Goal: Information Seeking & Learning: Learn about a topic

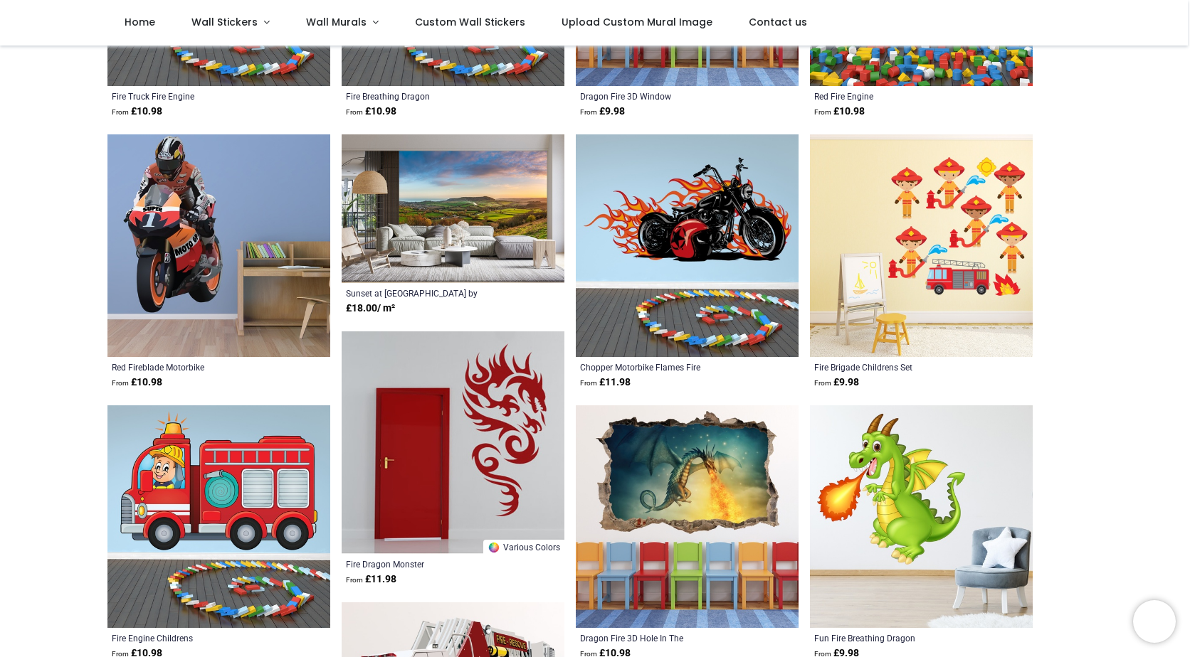
scroll to position [356, 0]
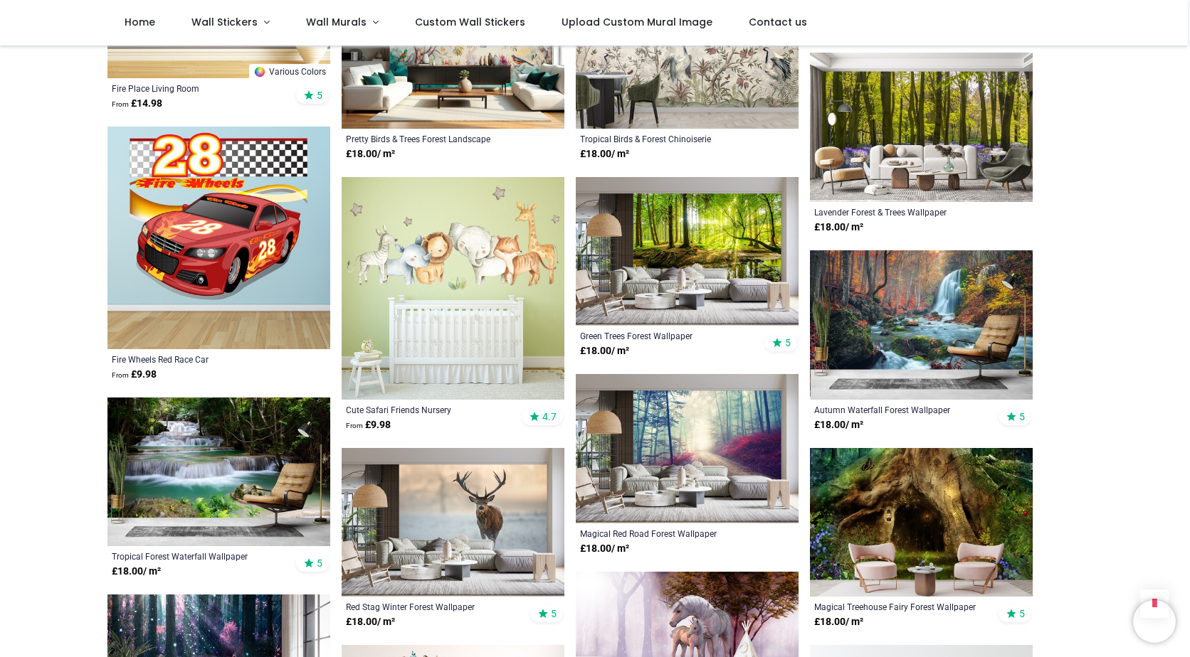
scroll to position [2277, 0]
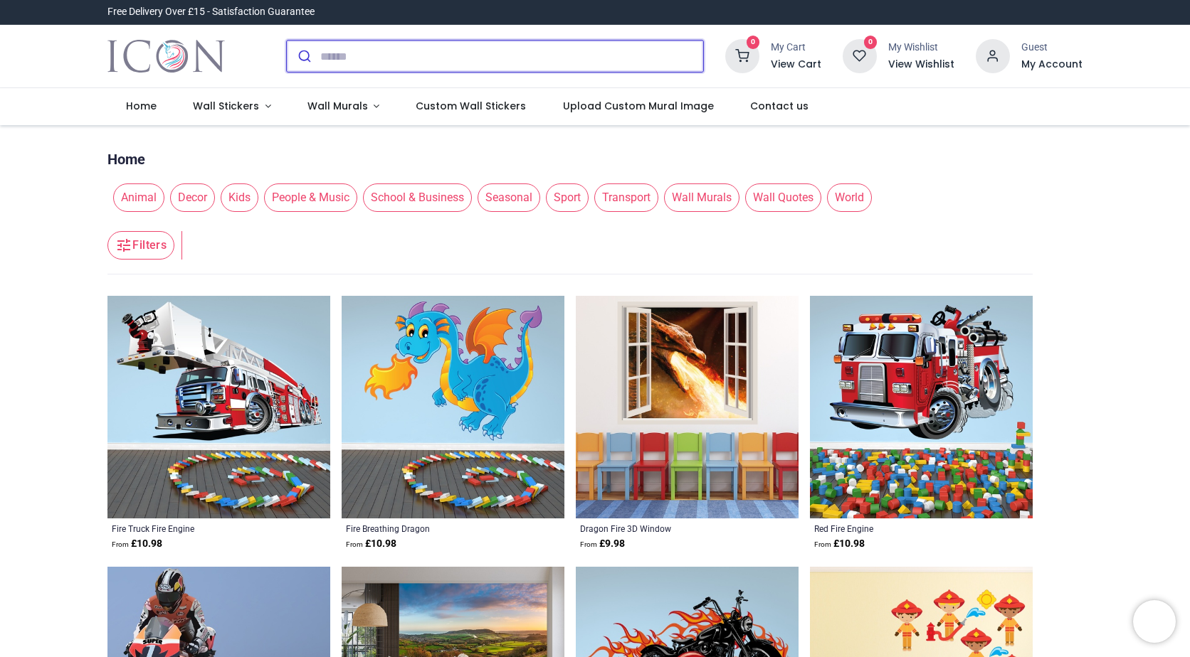
click at [418, 60] on input "search" at bounding box center [511, 56] width 383 height 31
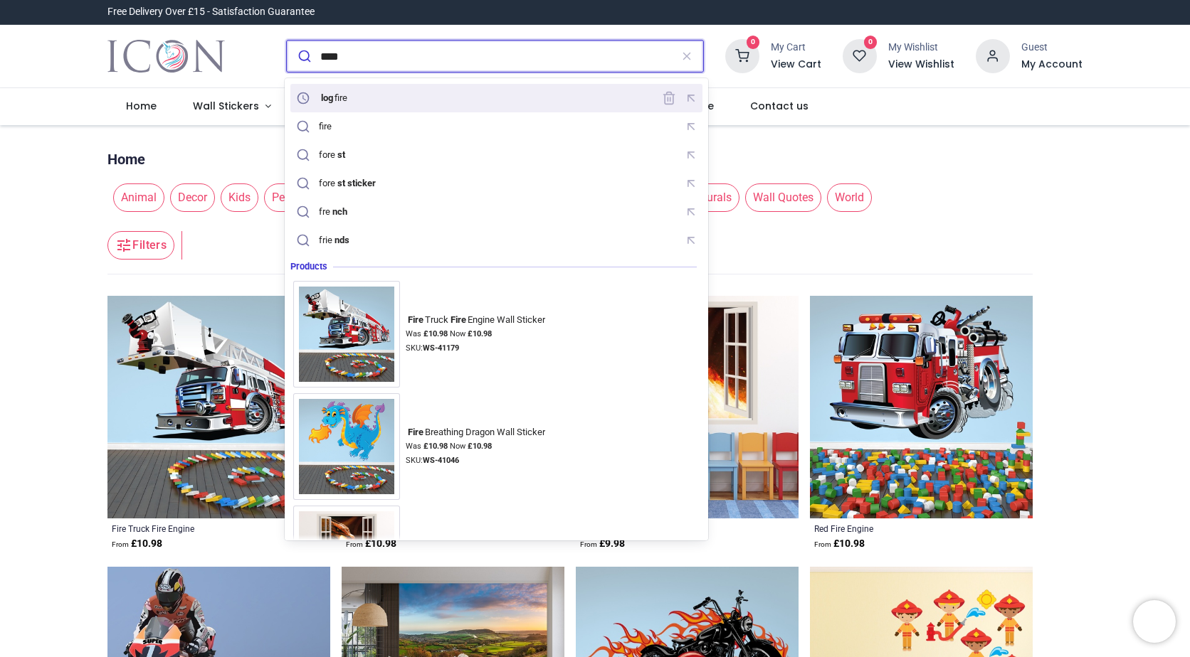
click at [350, 105] on div "log fire" at bounding box center [322, 98] width 59 height 20
type input "********"
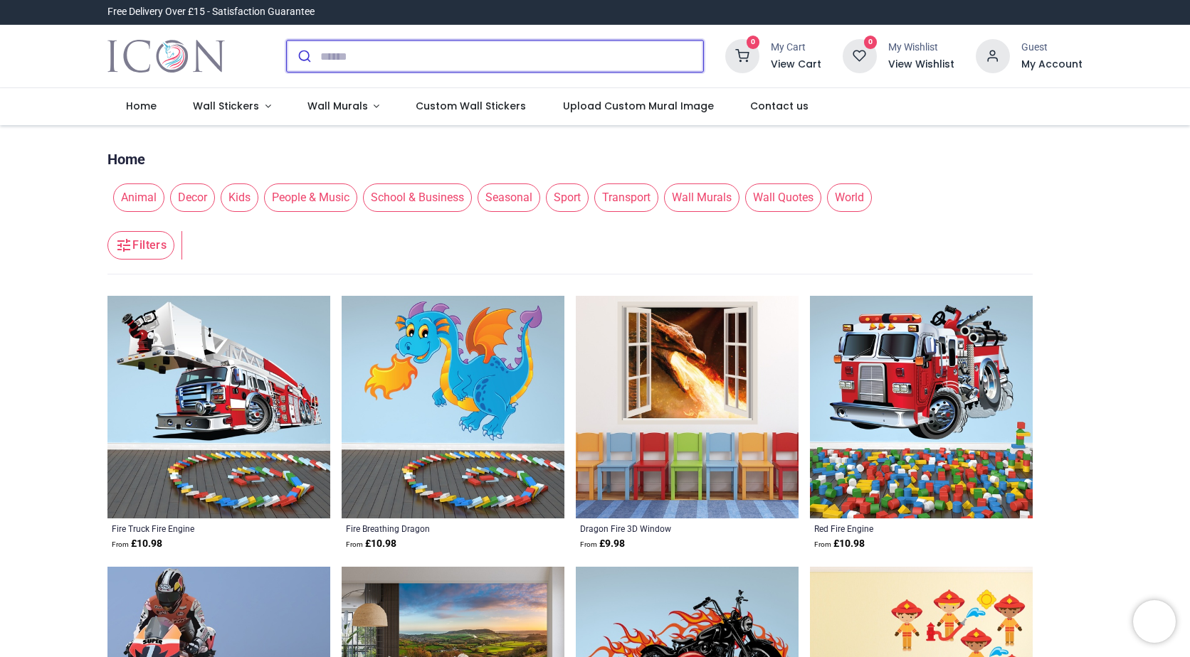
click at [359, 56] on input "search" at bounding box center [511, 56] width 383 height 31
type input "**********"
click at [287, 41] on button "submit" at bounding box center [303, 56] width 33 height 31
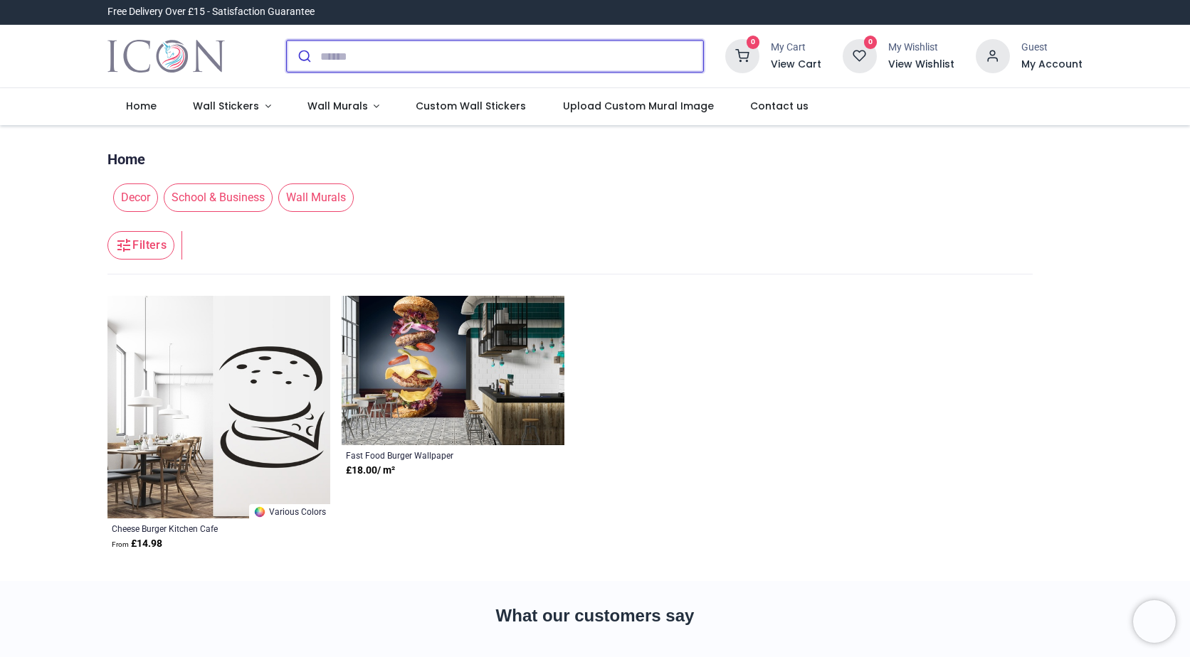
click at [352, 57] on input "search" at bounding box center [511, 56] width 383 height 31
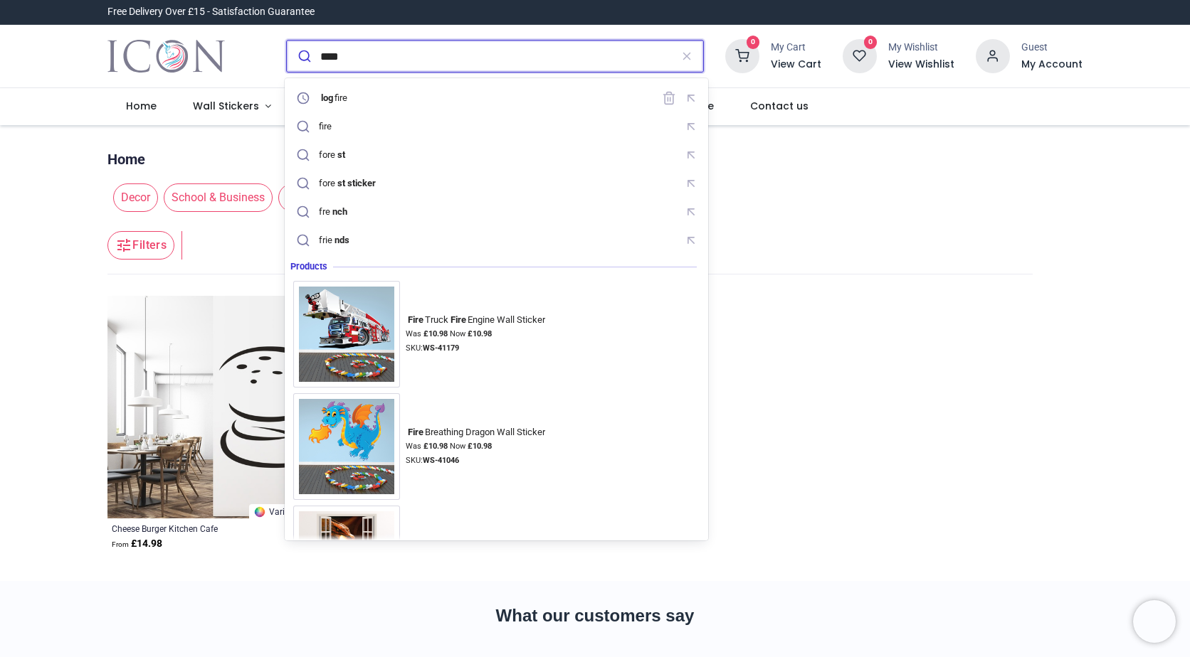
type input "****"
click at [287, 41] on button "submit" at bounding box center [303, 56] width 33 height 31
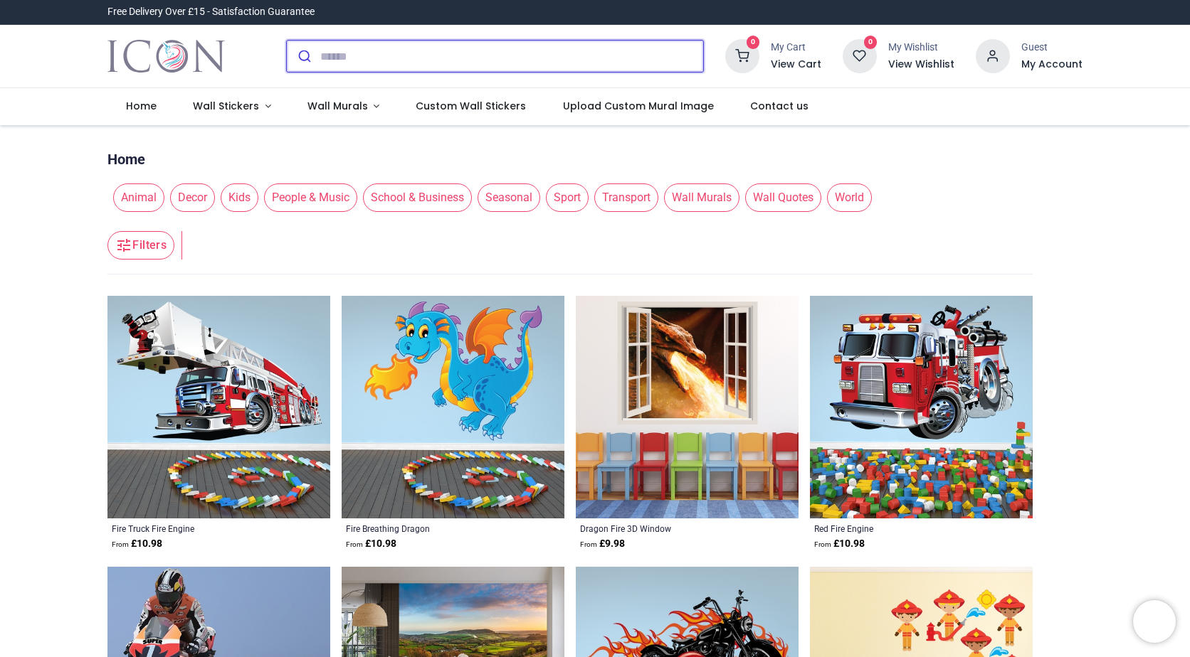
click at [393, 58] on input "search" at bounding box center [511, 56] width 383 height 31
type input "**********"
click at [287, 41] on button "submit" at bounding box center [303, 56] width 33 height 31
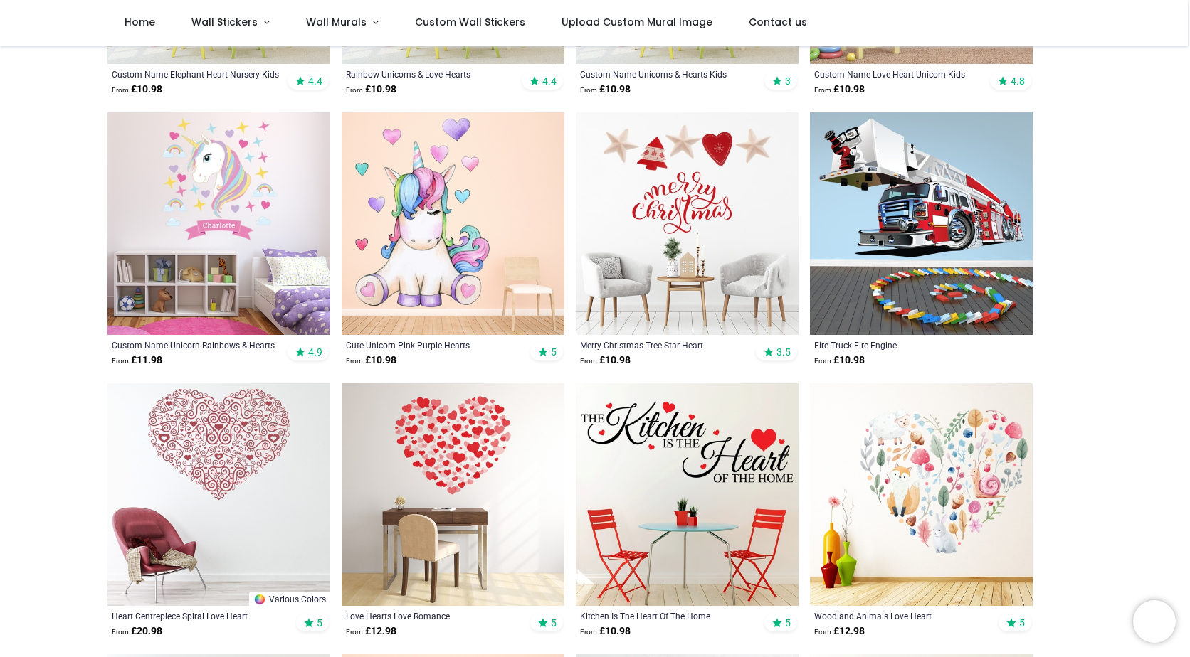
scroll to position [427, 0]
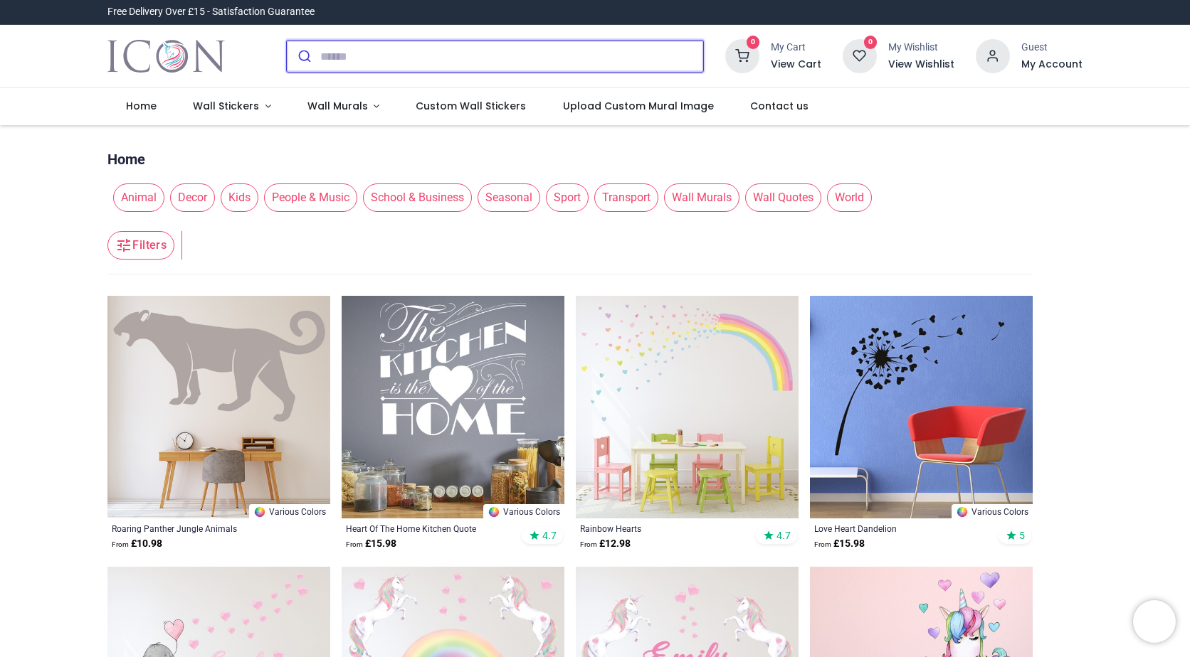
click at [354, 61] on input "search" at bounding box center [511, 56] width 383 height 31
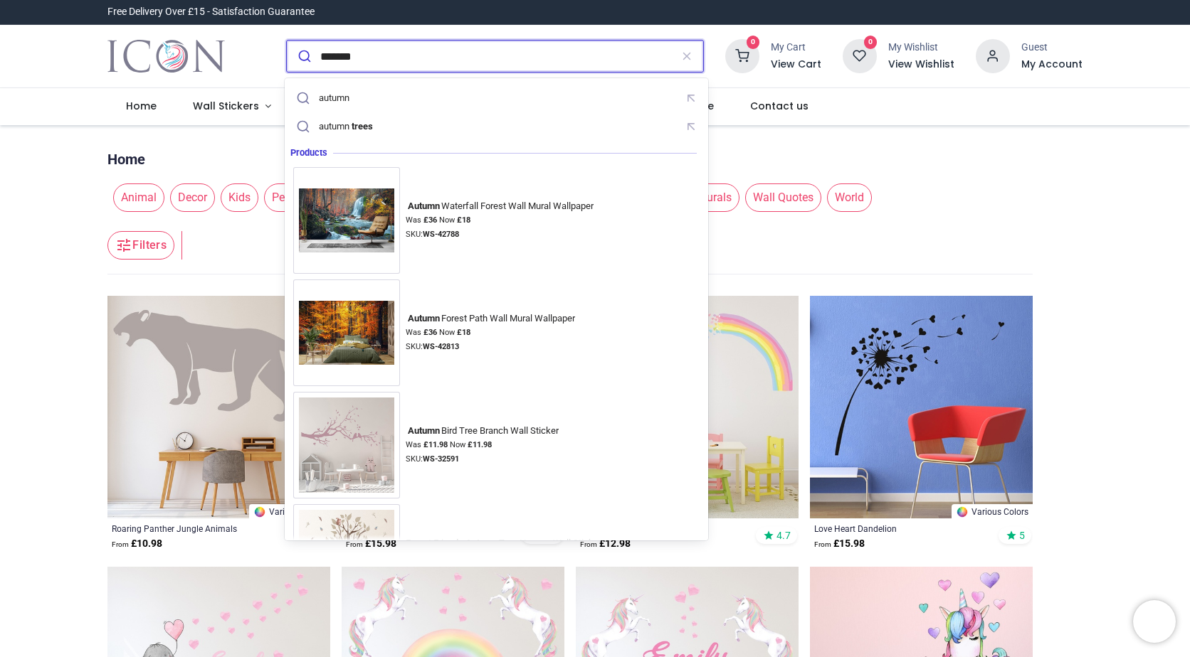
type input "******"
click at [287, 41] on button "submit" at bounding box center [303, 56] width 33 height 31
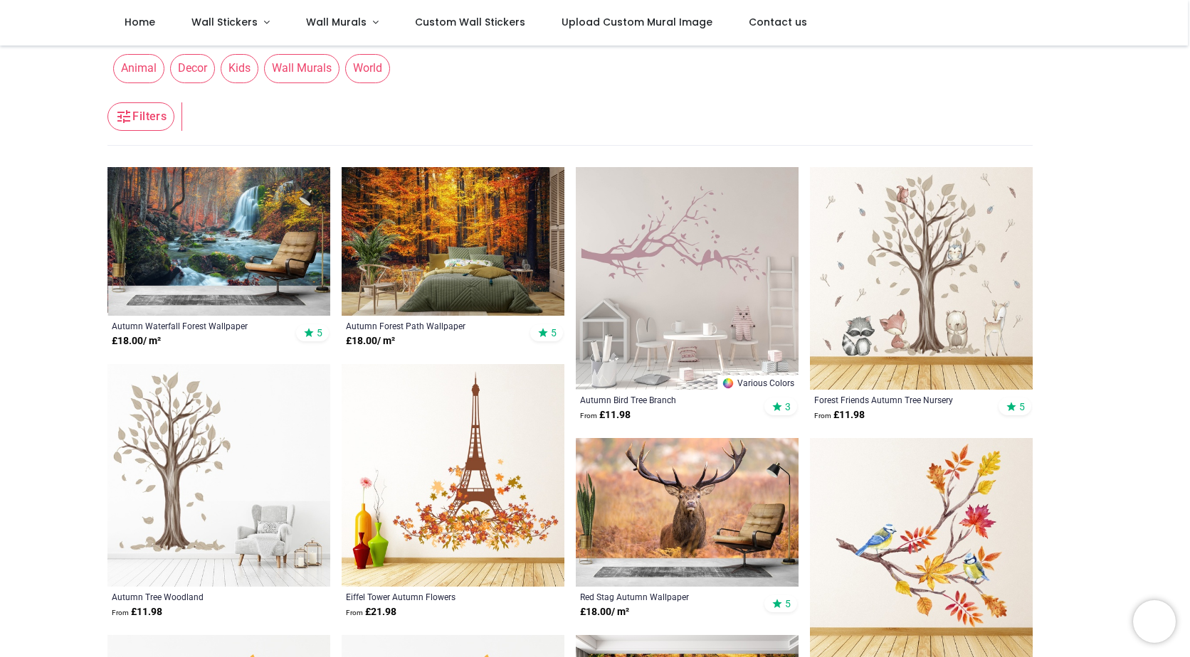
scroll to position [71, 0]
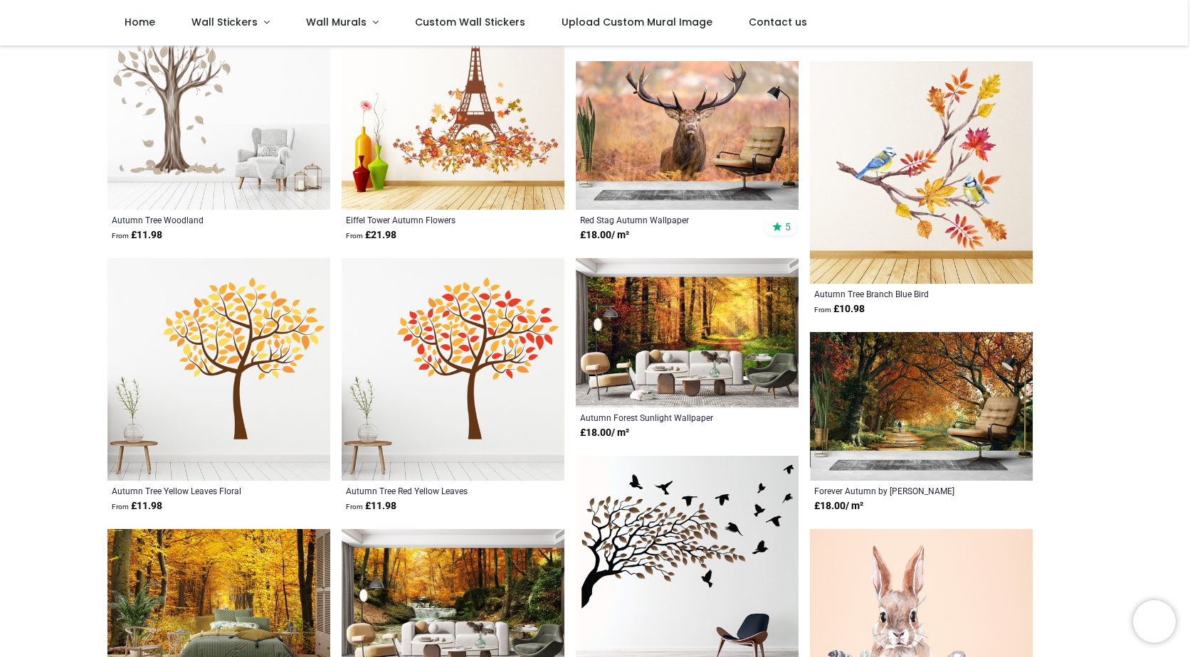
scroll to position [223, 0]
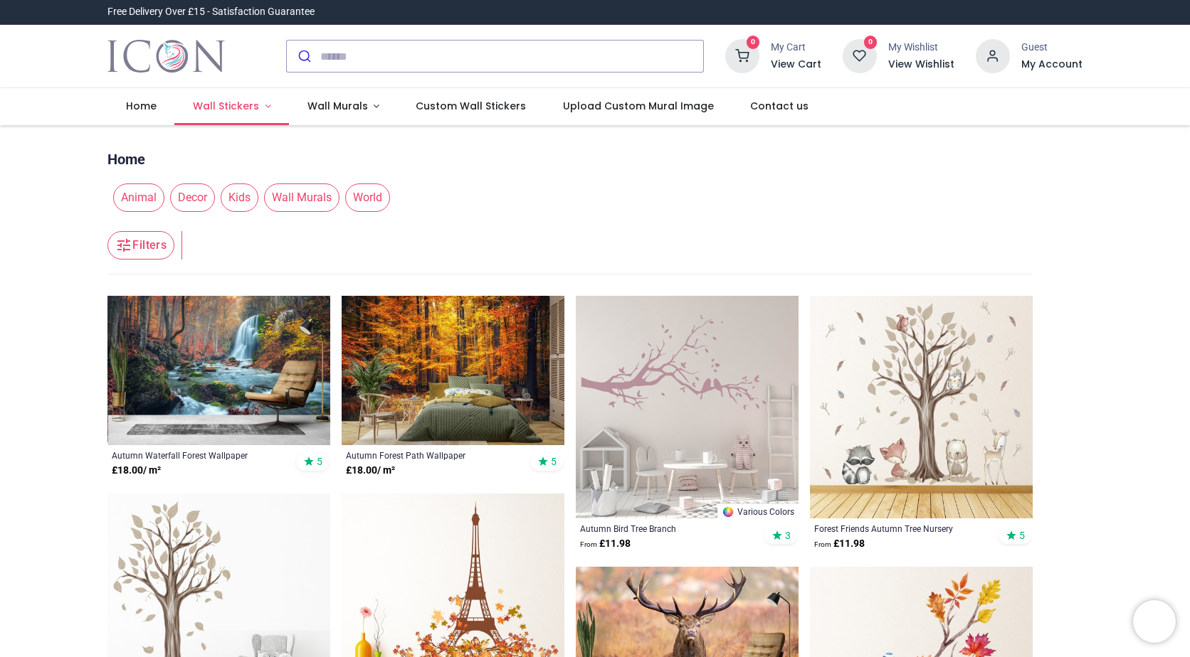
click at [248, 104] on span "Wall Stickers" at bounding box center [226, 106] width 66 height 14
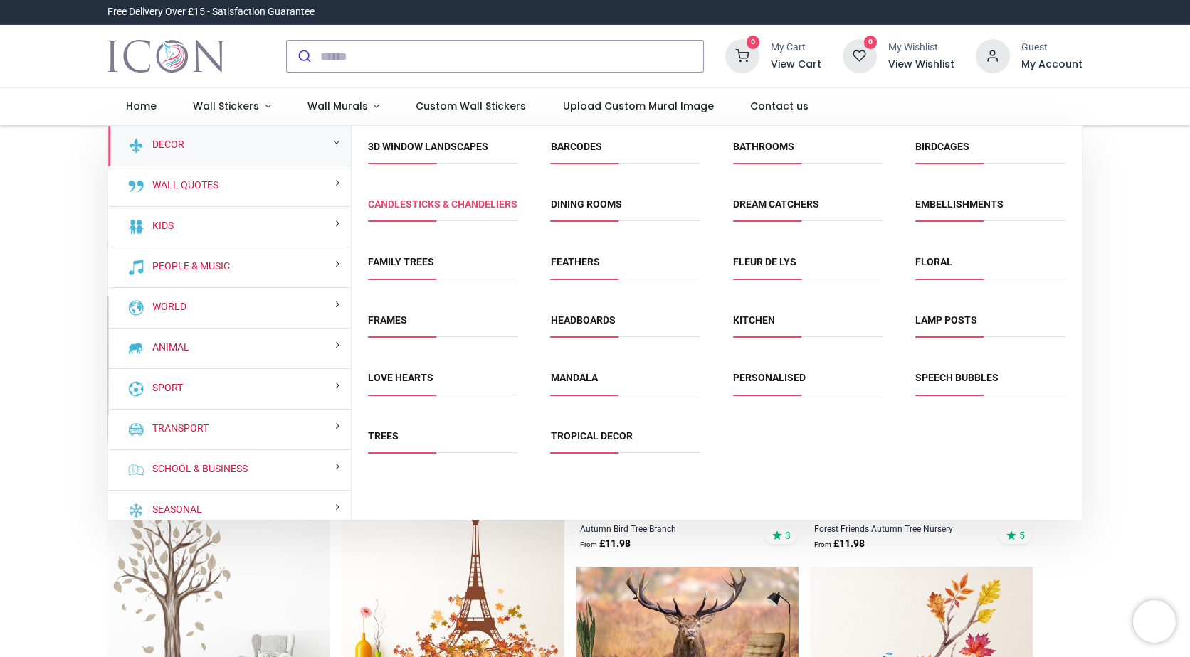
click at [411, 210] on link "Candlesticks & Chandeliers" at bounding box center [442, 204] width 149 height 11
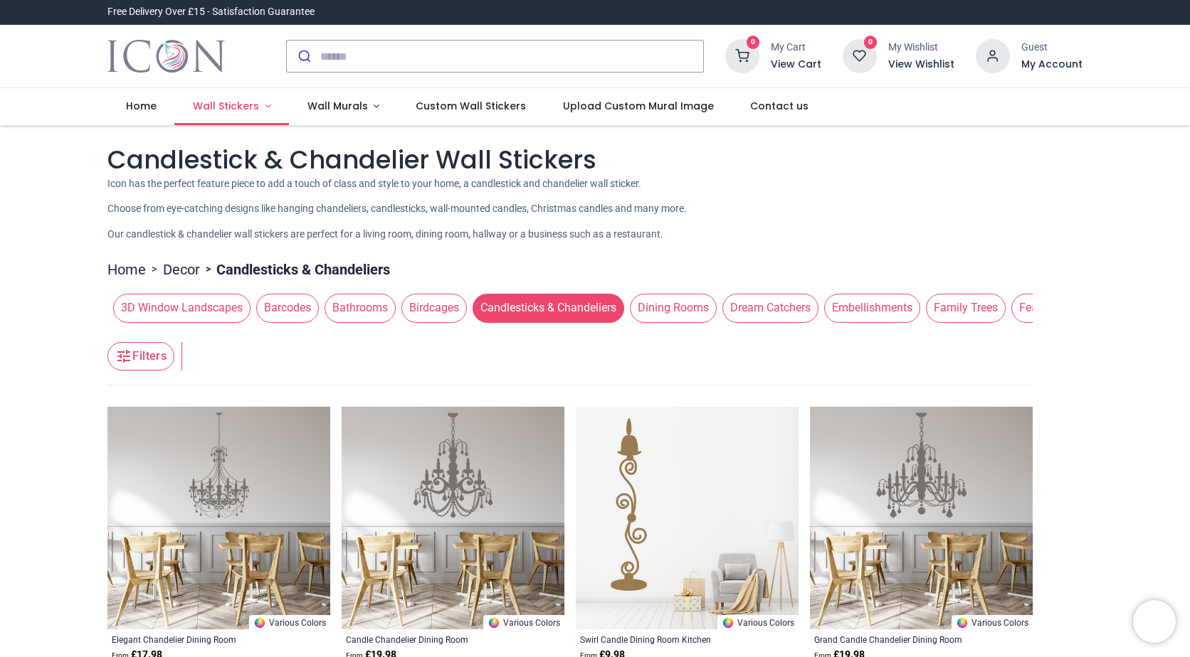
click at [242, 107] on span "Wall Stickers" at bounding box center [226, 106] width 66 height 14
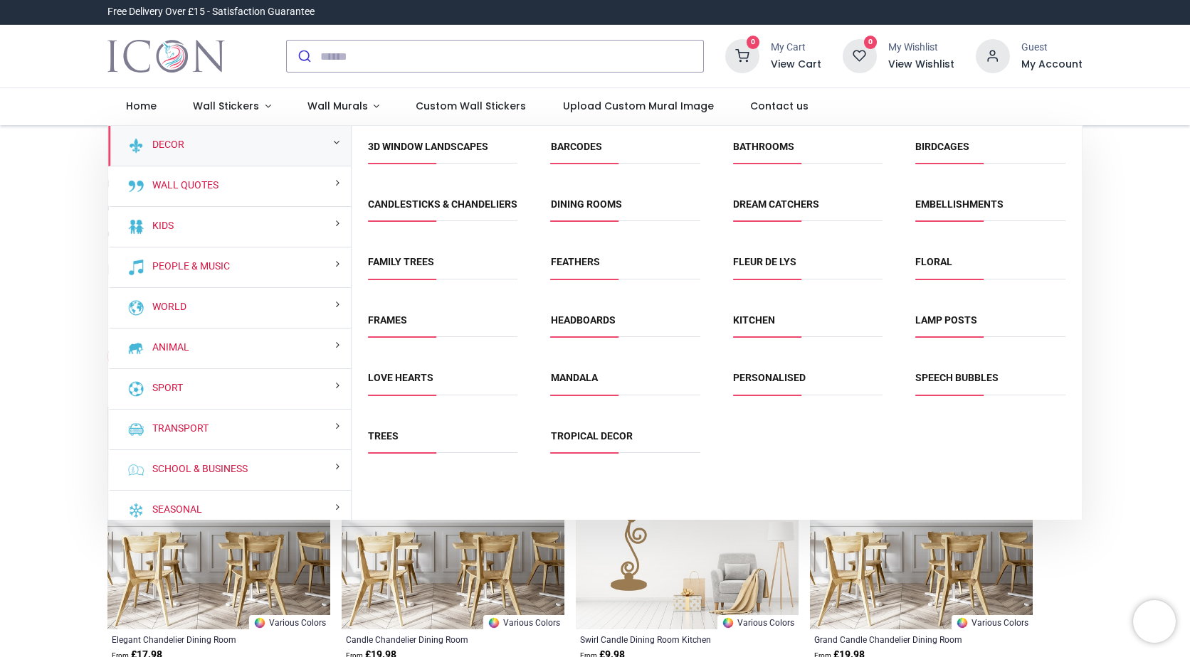
click at [189, 143] on div "Decor" at bounding box center [229, 146] width 243 height 41
click at [176, 143] on link "Decor" at bounding box center [166, 145] width 38 height 14
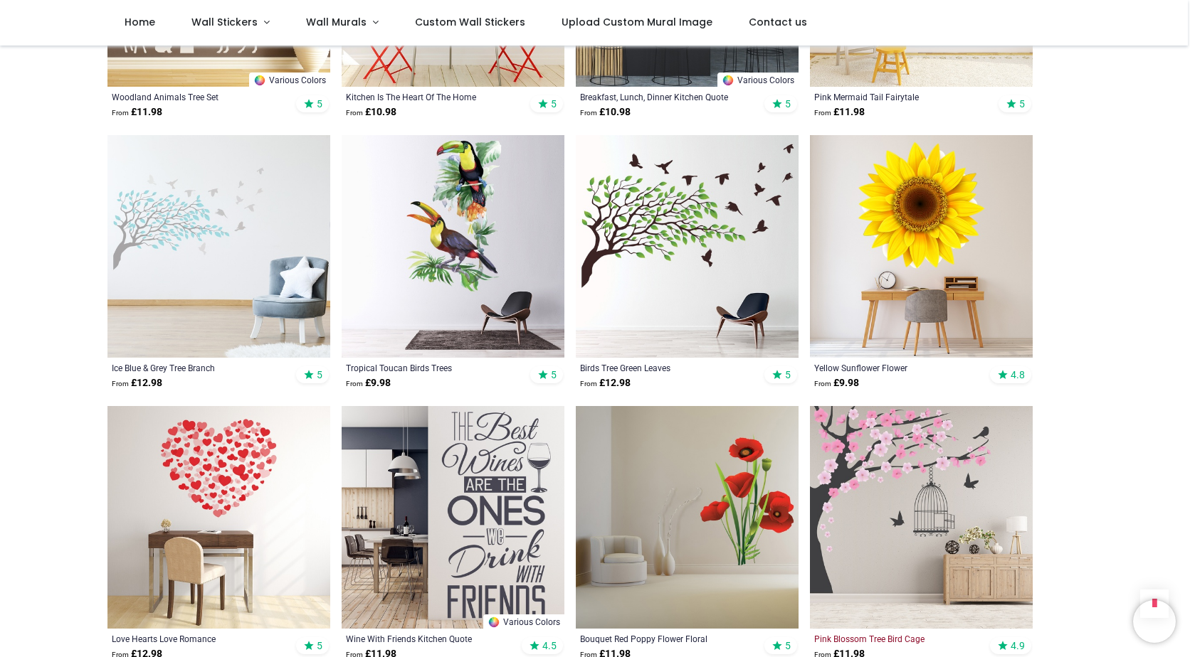
scroll to position [2562, 0]
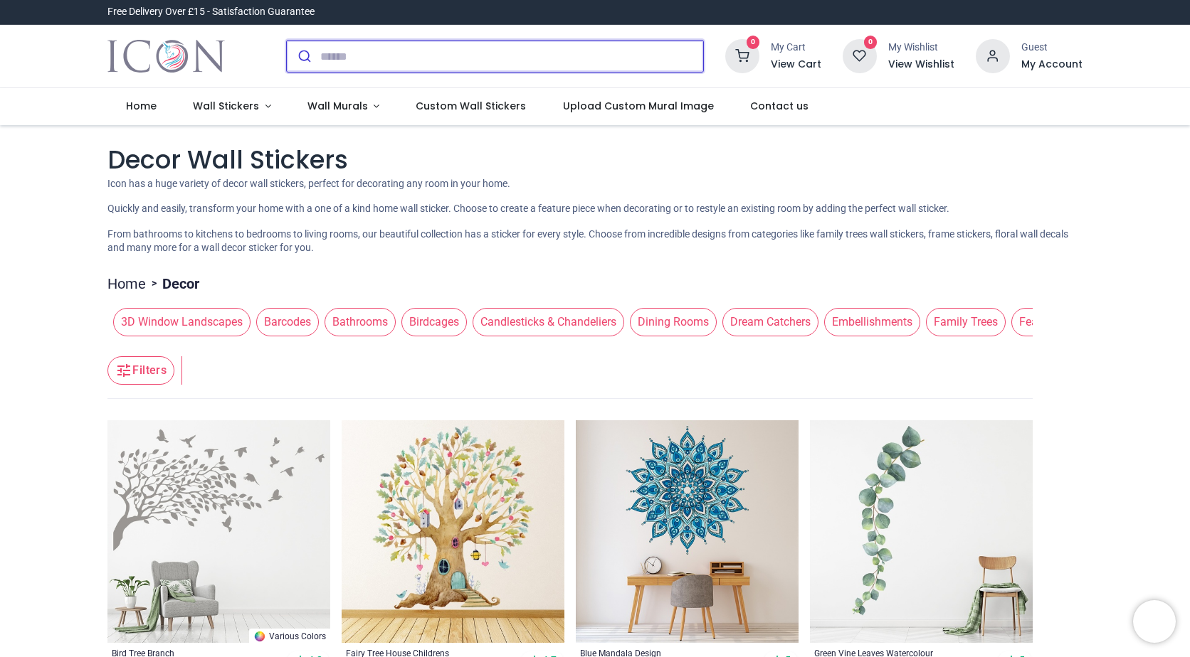
click at [344, 51] on input "search" at bounding box center [511, 56] width 383 height 31
type input "**********"
click at [287, 41] on button "submit" at bounding box center [303, 56] width 33 height 31
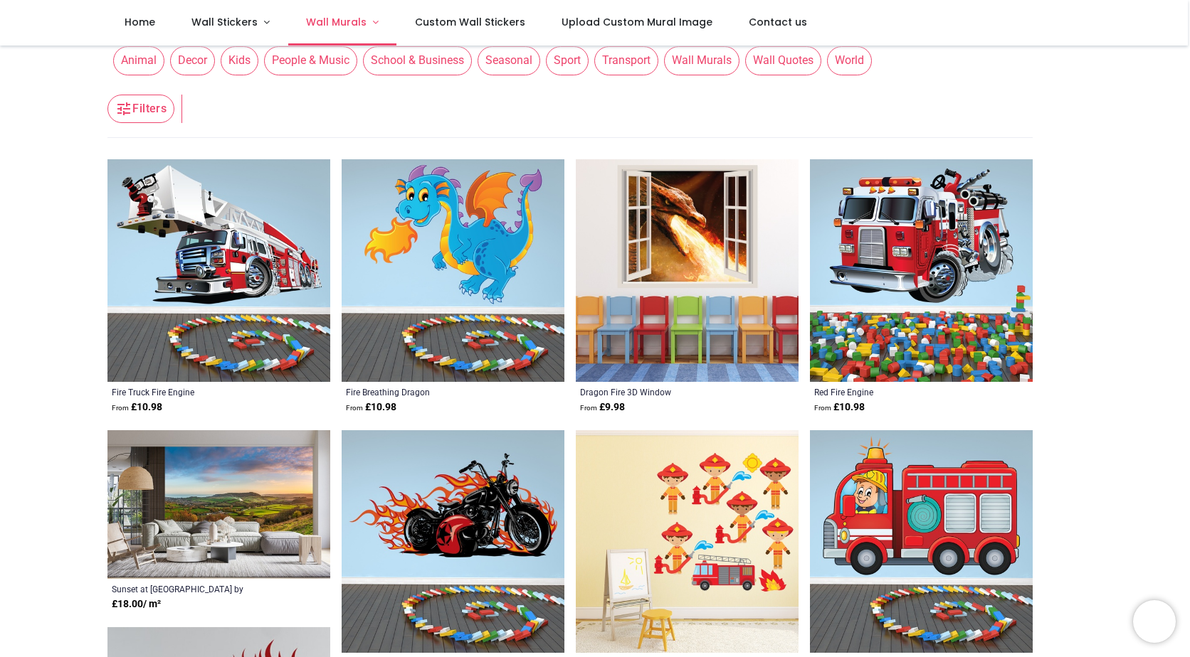
scroll to position [427, 0]
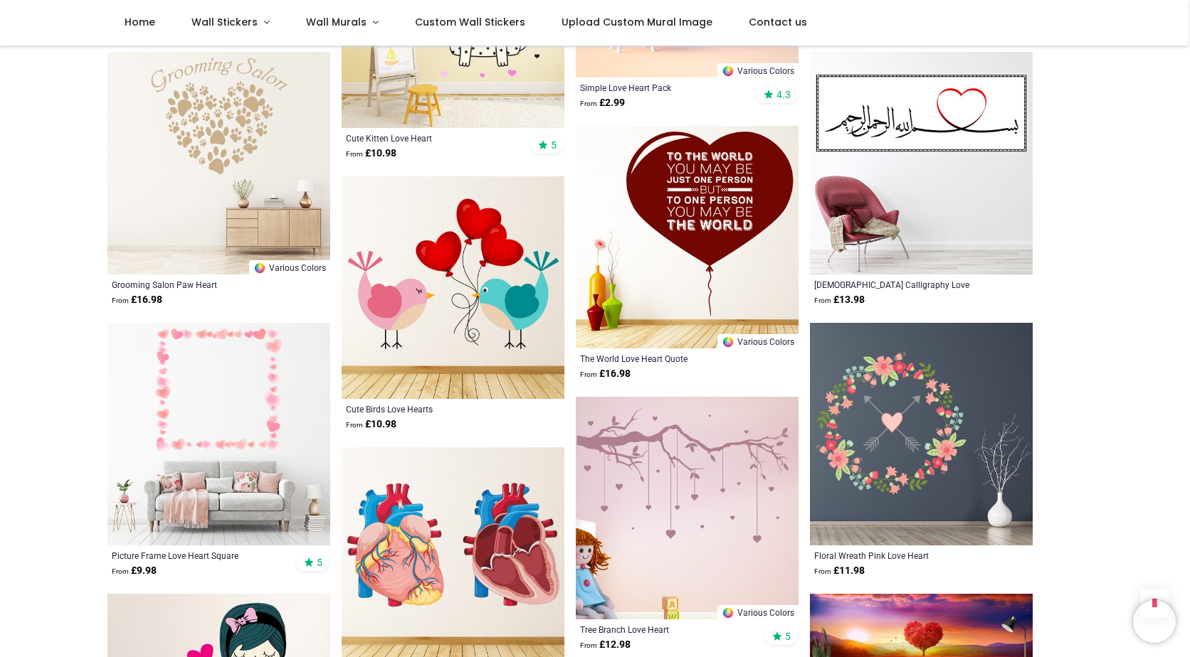
scroll to position [4767, 0]
